Goal: Task Accomplishment & Management: Use online tool/utility

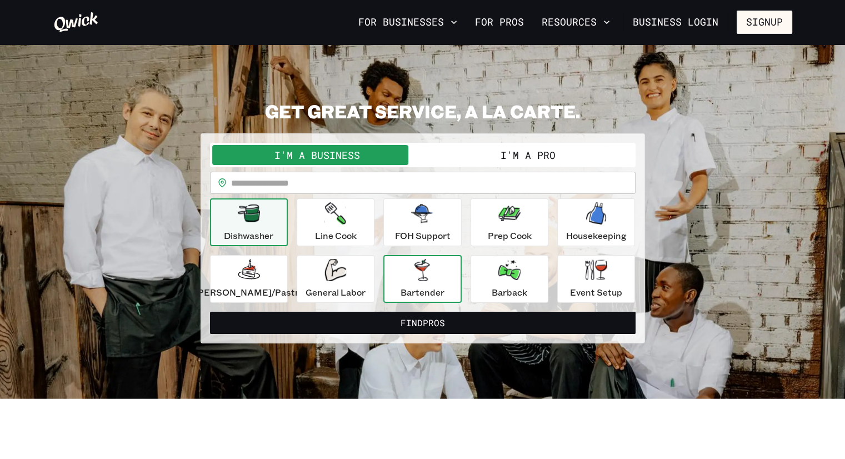
click at [441, 278] on div "Bartender" at bounding box center [423, 279] width 44 height 40
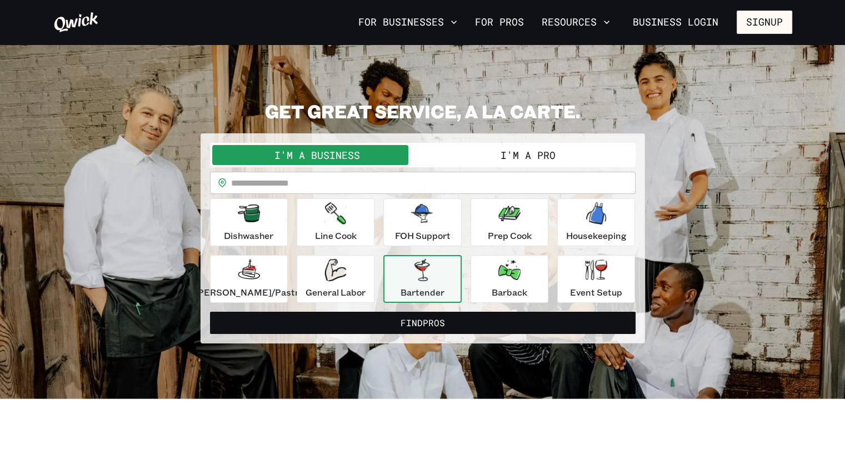
click at [443, 276] on div "Bartender" at bounding box center [423, 279] width 44 height 40
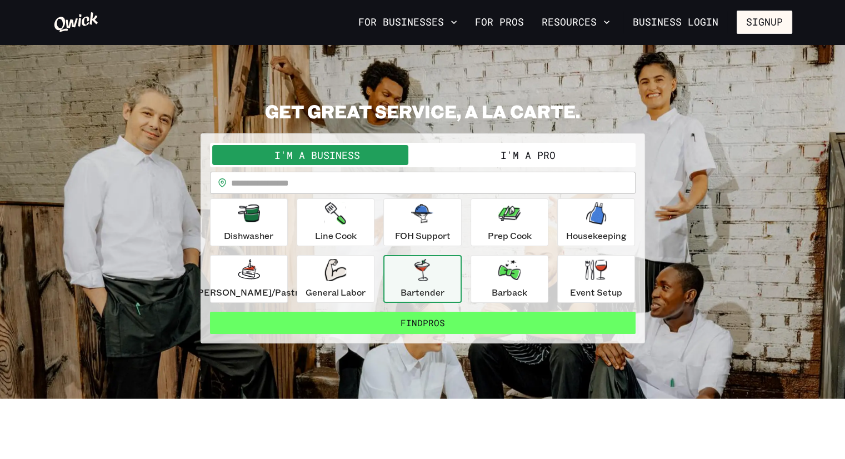
click at [440, 325] on button "Find Pros" at bounding box center [423, 323] width 426 height 22
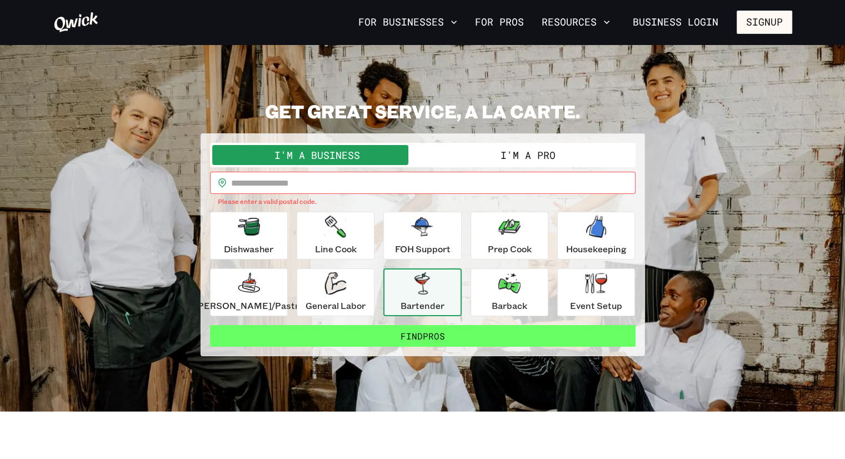
click at [442, 329] on button "Find Pros" at bounding box center [423, 336] width 426 height 22
click at [466, 334] on button "Find Pros" at bounding box center [423, 336] width 426 height 22
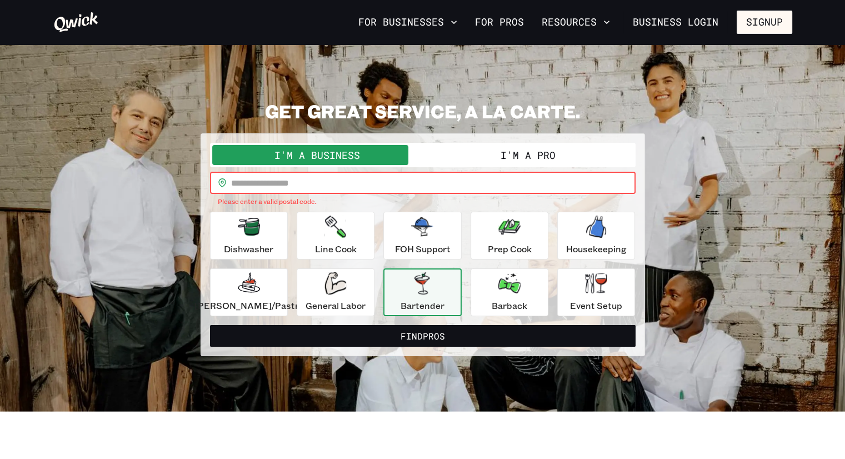
click at [354, 181] on input "text" at bounding box center [433, 183] width 405 height 22
type input "*****"
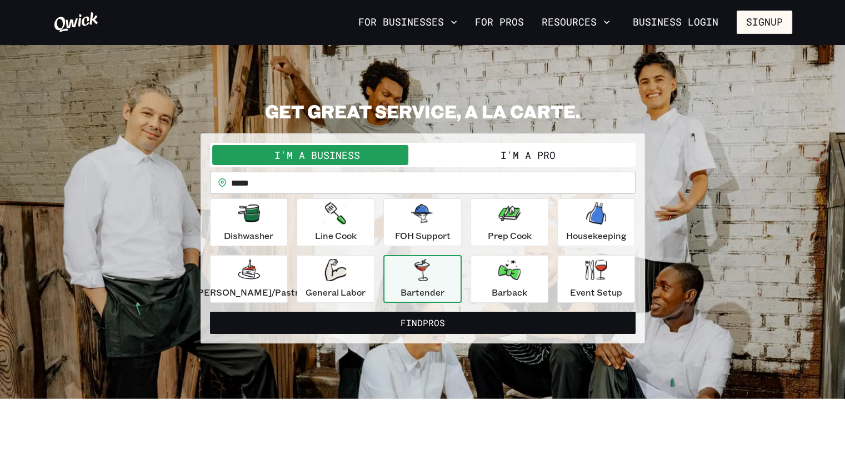
click at [423, 296] on p "Bartender" at bounding box center [423, 292] width 44 height 13
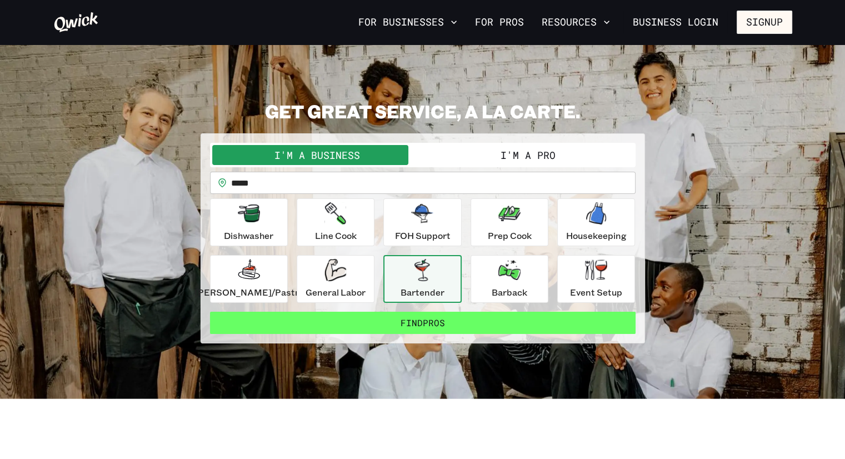
click at [427, 325] on button "Find Pros" at bounding box center [423, 323] width 426 height 22
